Goal: Task Accomplishment & Management: Manage account settings

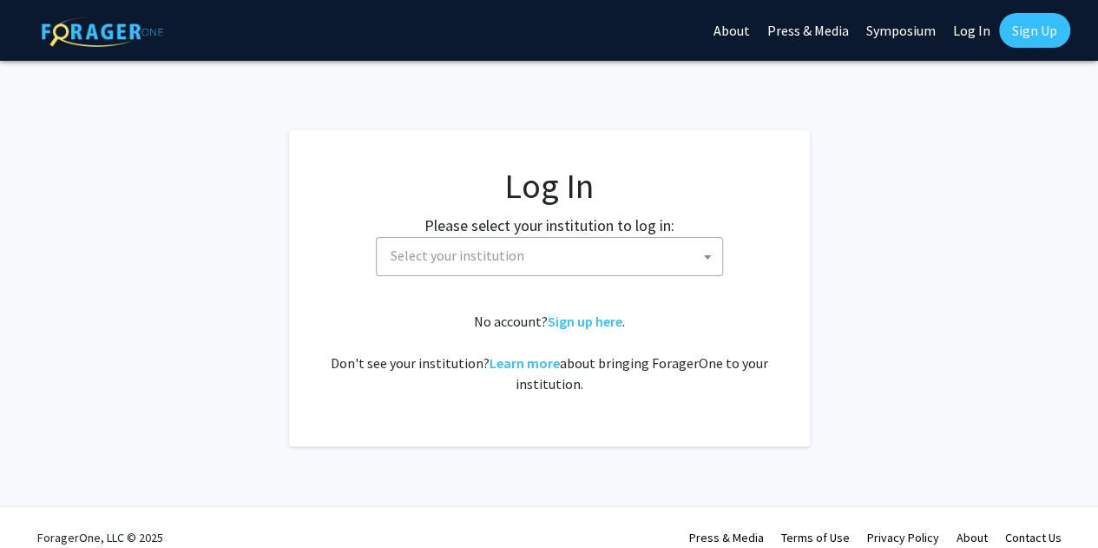
click at [552, 254] on span "Select your institution" at bounding box center [553, 256] width 338 height 36
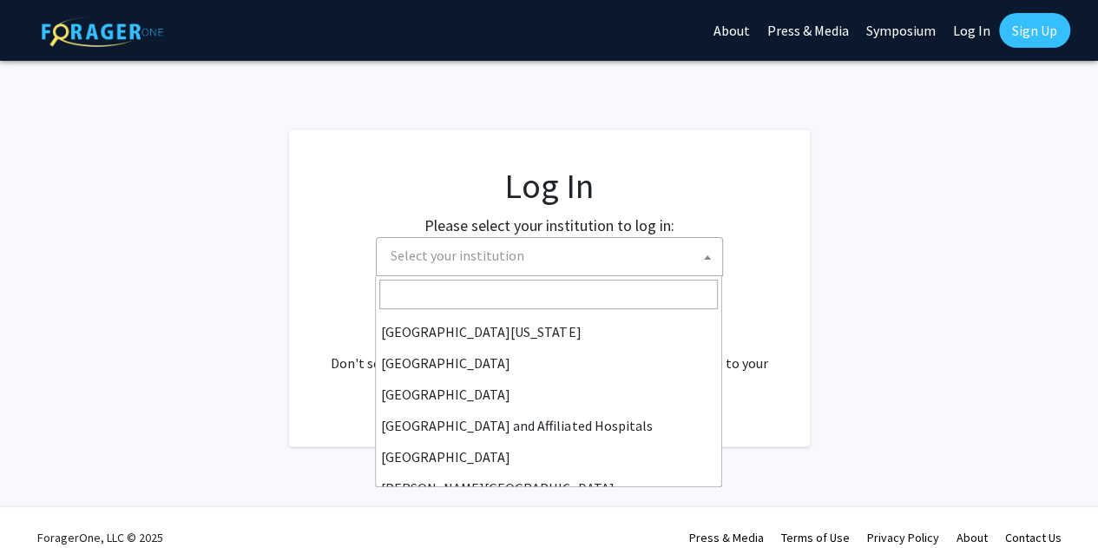
scroll to position [194, 0]
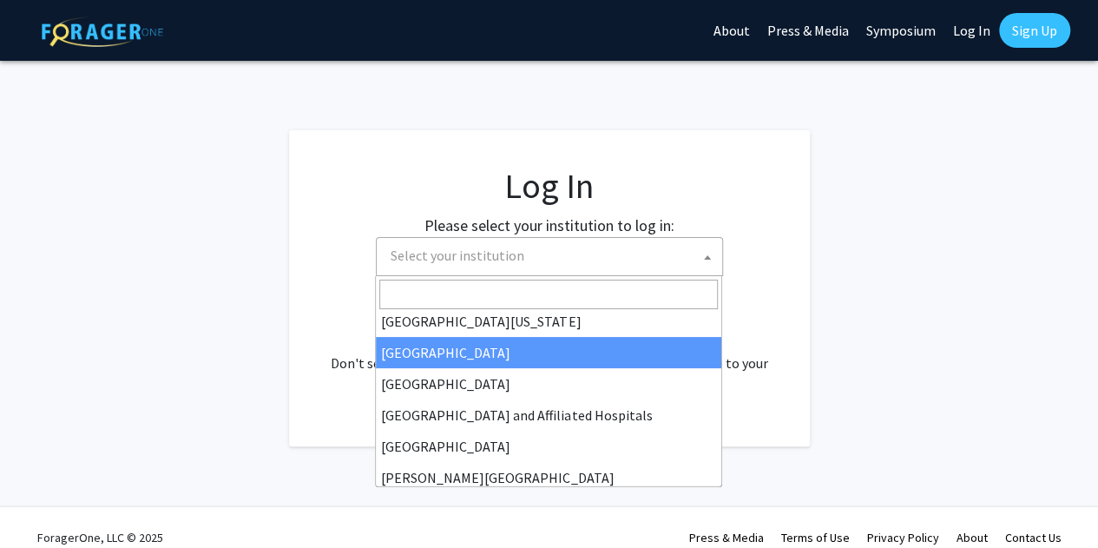
select select "12"
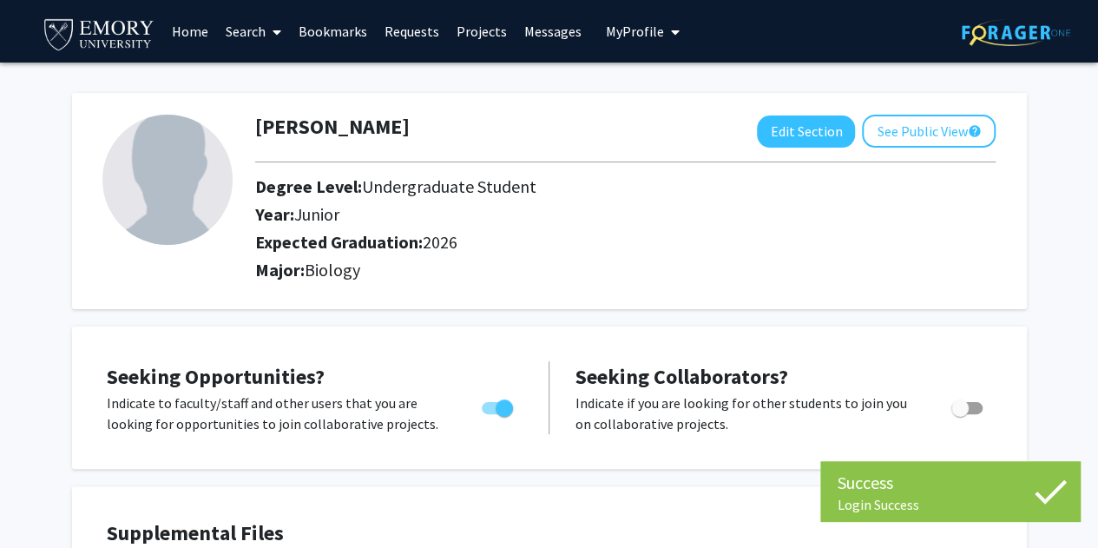
click at [299, 212] on span "Junior" at bounding box center [316, 214] width 45 height 22
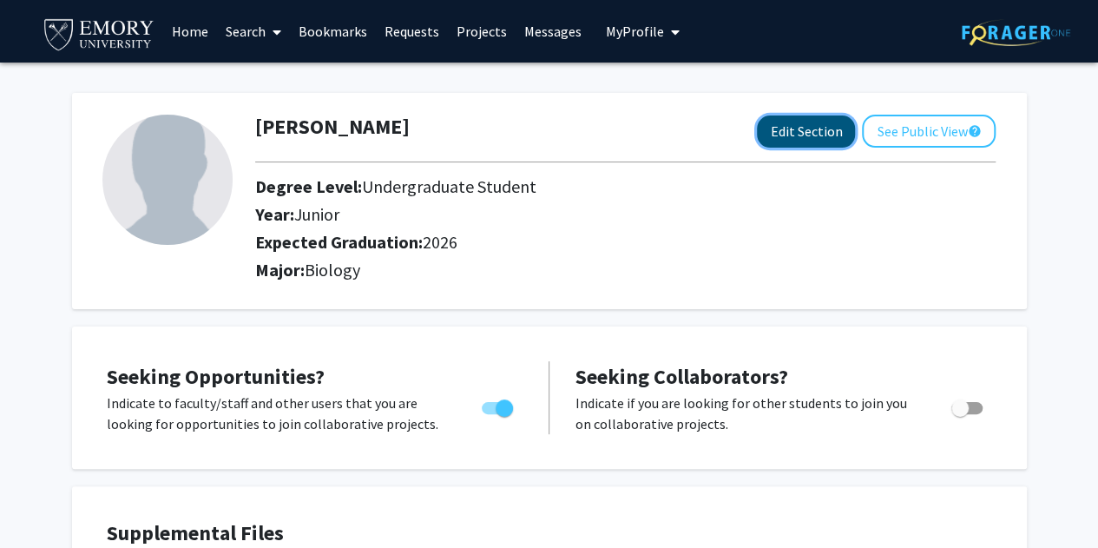
click at [786, 117] on button "Edit Section" at bounding box center [806, 131] width 98 height 32
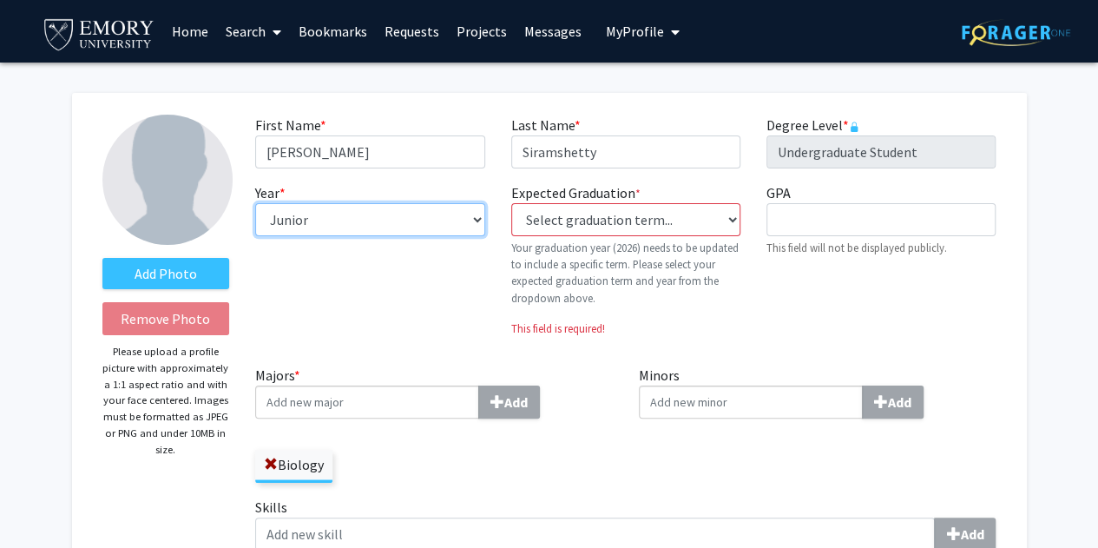
click at [346, 206] on select "--- First-year Sophomore Junior Senior Postbaccalaureate Certificate" at bounding box center [369, 219] width 229 height 33
select select "senior"
click at [255, 203] on select "--- First-year Sophomore Junior Senior Postbaccalaureate Certificate" at bounding box center [369, 219] width 229 height 33
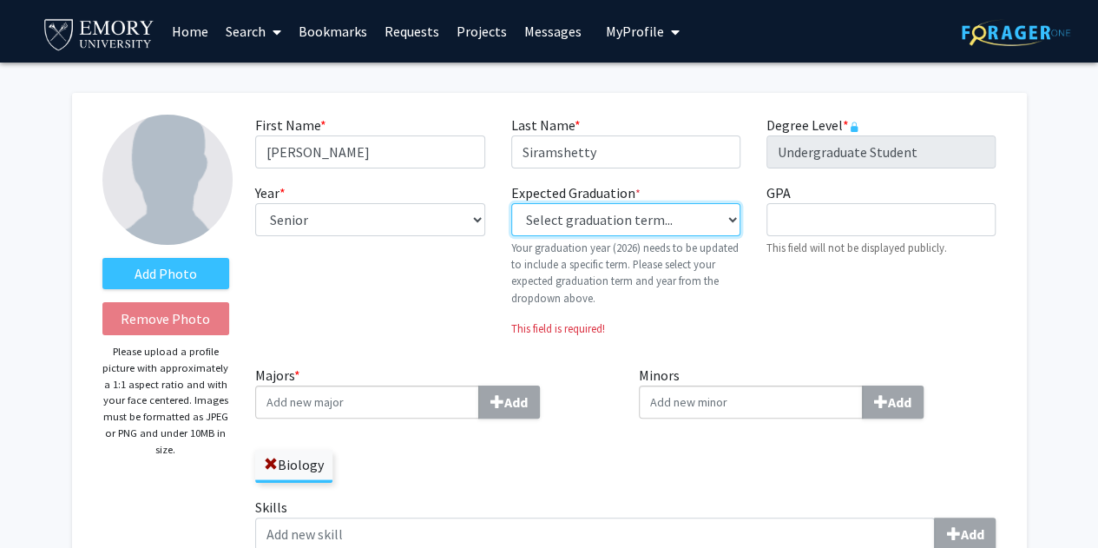
click at [609, 209] on select "Select graduation term... Previous: 2026 (Please select a specific term) Spring…" at bounding box center [625, 219] width 229 height 33
select select "34: spring_2026"
click at [511, 203] on select "Select graduation term... Previous: 2026 (Please select a specific term) Spring…" at bounding box center [625, 219] width 229 height 33
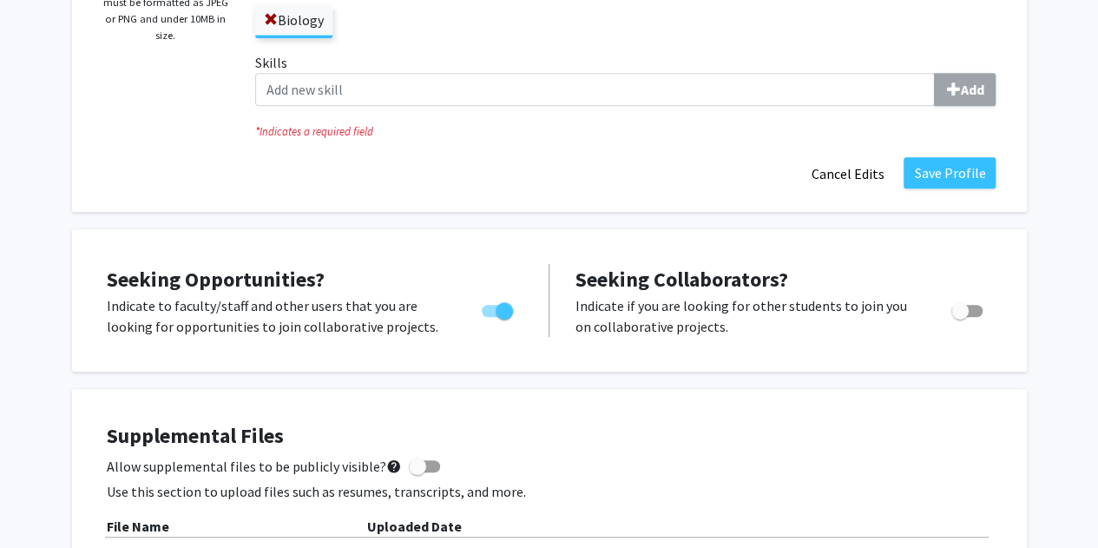
scroll to position [415, 0]
click at [972, 171] on button "Save Profile" at bounding box center [950, 171] width 92 height 31
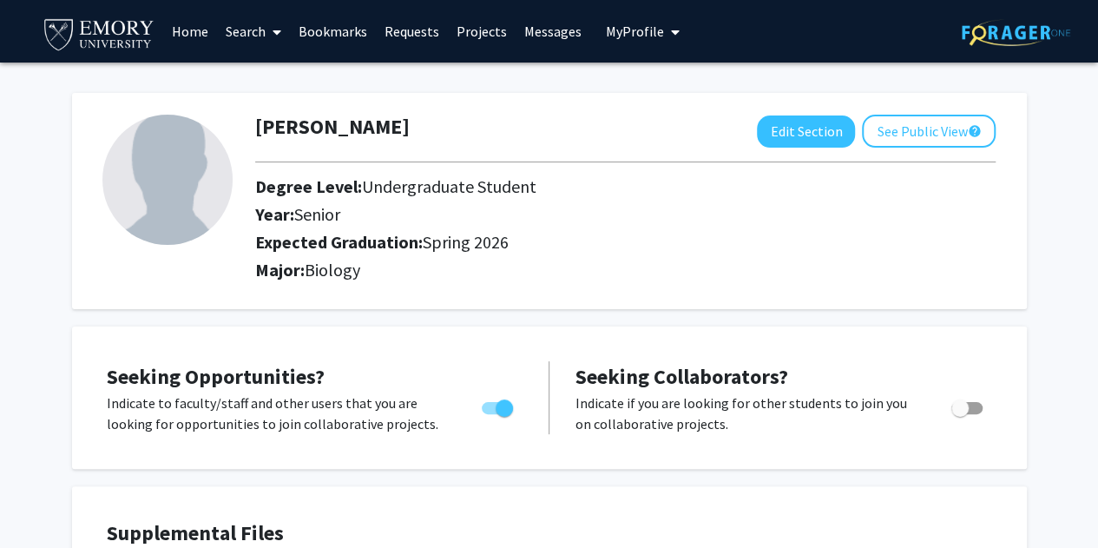
scroll to position [1, 0]
